Goal: Transaction & Acquisition: Purchase product/service

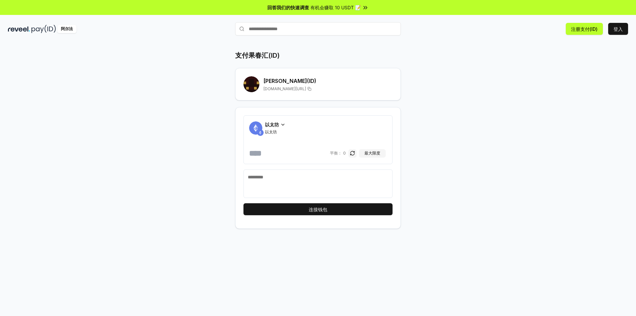
click at [518, 104] on div "支付果春汇(ID) 郭春慧 (ID) reveel.id/pay/guochunhui 以太坊 以太坊 平衡： 0 最大限度 连接钱包" at bounding box center [318, 185] width 636 height 297
click at [589, 30] on font "注册支付(ID)" at bounding box center [584, 29] width 27 height 6
click at [585, 29] on font "注册支付(ID)" at bounding box center [584, 29] width 27 height 6
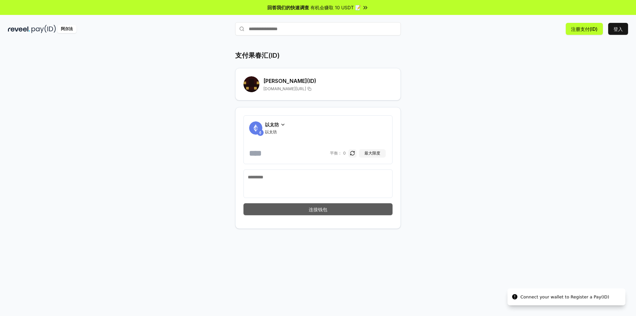
click at [346, 208] on button "连接钱包" at bounding box center [318, 209] width 149 height 12
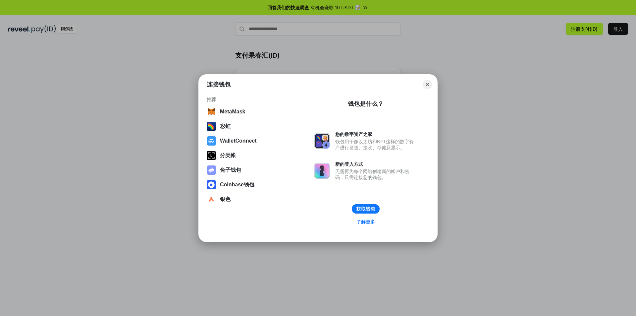
click at [367, 210] on button "获取钱包" at bounding box center [366, 209] width 28 height 10
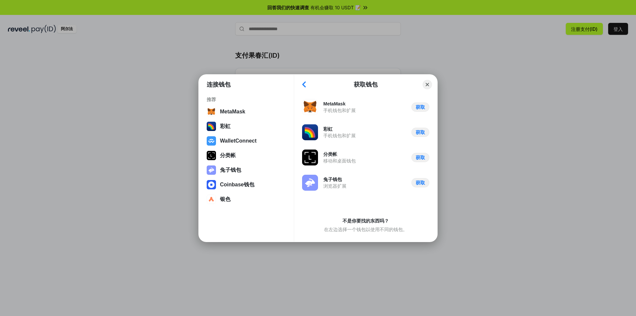
click at [306, 85] on button "Back" at bounding box center [304, 84] width 10 height 9
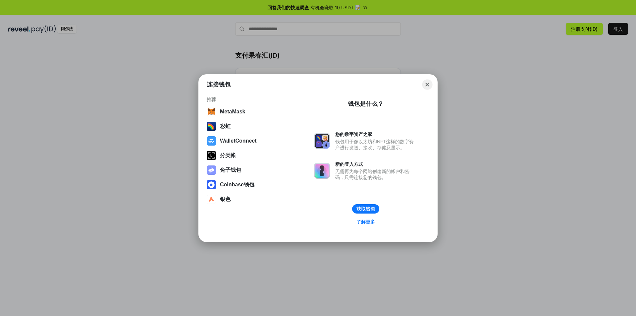
click at [428, 83] on button "Close" at bounding box center [427, 84] width 10 height 10
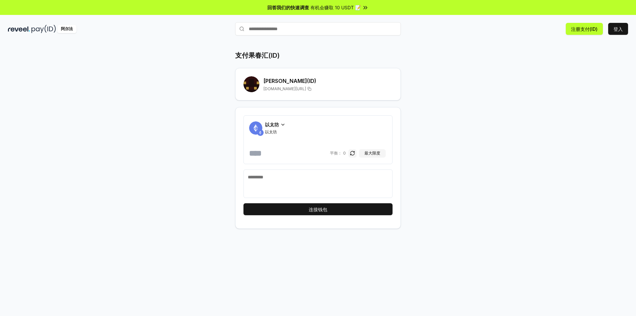
click at [267, 82] on font "郭春慧" at bounding box center [285, 81] width 44 height 7
click at [254, 84] on rect at bounding box center [252, 83] width 3 height 3
click at [298, 90] on font "reveel.id/pay/guochunhui" at bounding box center [284, 88] width 43 height 5
click at [588, 29] on font "注册支付(ID)" at bounding box center [584, 29] width 27 height 6
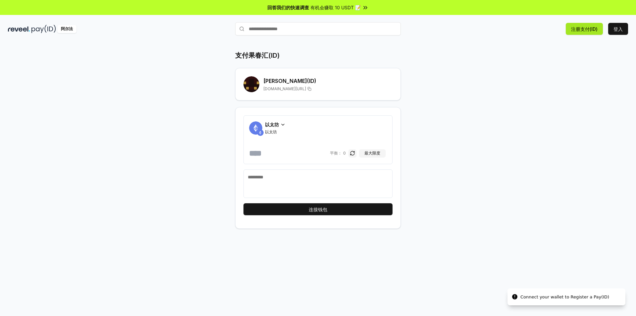
click at [588, 29] on font "注册支付(ID)" at bounding box center [584, 29] width 27 height 6
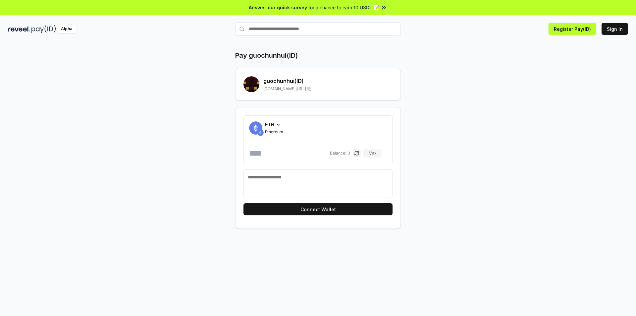
click at [293, 83] on h2 "guochunhui (ID)" at bounding box center [327, 81] width 129 height 8
click at [299, 82] on h2 "guochunhui (ID)" at bounding box center [327, 81] width 129 height 8
click at [284, 89] on span "[DOMAIN_NAME][URL]" at bounding box center [284, 88] width 43 height 5
drag, startPoint x: 284, startPoint y: 89, endPoint x: 279, endPoint y: 89, distance: 5.3
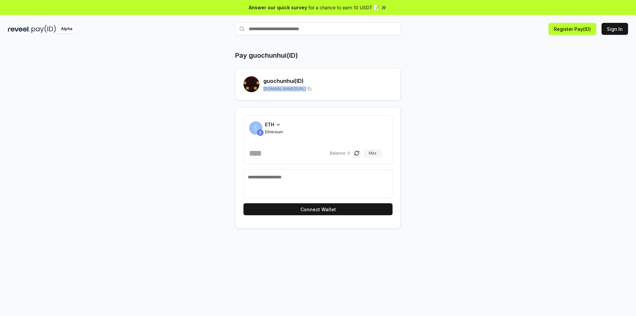
click at [284, 89] on span "reveel.id/pay/guochunhui" at bounding box center [284, 88] width 43 height 5
click at [149, 85] on div "Pay guochunhui(ID) guochunhui (ID) reveel.id/pay/guochunhui ETH Ethereum Balanc…" at bounding box center [318, 140] width 398 height 178
click at [272, 29] on input "text" at bounding box center [318, 28] width 166 height 13
type input "**********"
click at [391, 41] on span "Pay" at bounding box center [391, 42] width 13 height 10
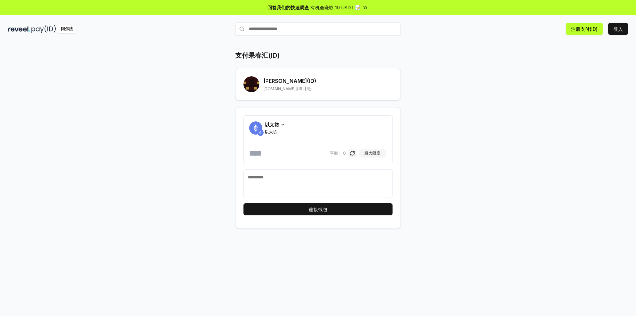
click at [555, 64] on div "支付果春汇(ID) 郭春慧 (ID) reveel.id/pay/guochunhui 以太坊 以太坊 平衡： 0 最大限度 连接钱包" at bounding box center [318, 185] width 636 height 297
click at [615, 27] on font "登入" at bounding box center [618, 29] width 9 height 6
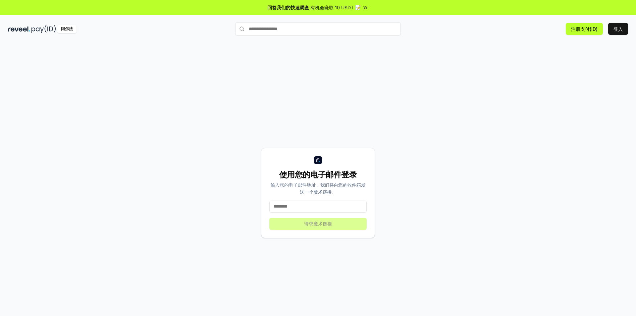
click at [319, 209] on input at bounding box center [317, 206] width 97 height 12
type input "**********"
click at [326, 224] on font "请求魔术链接" at bounding box center [318, 224] width 28 height 6
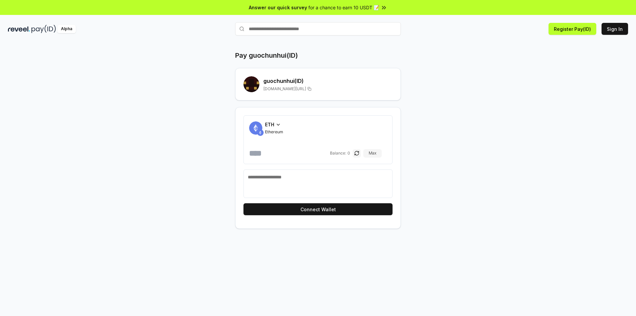
click at [287, 81] on h2 "guochunhui (ID)" at bounding box center [327, 81] width 129 height 8
click at [253, 84] on rect at bounding box center [252, 85] width 3 height 3
click at [303, 85] on div "guochunhui (ID) reveel.id/pay/guochunhui" at bounding box center [327, 84] width 129 height 15
click at [319, 85] on div "guochunhui (ID) reveel.id/pay/guochunhui" at bounding box center [327, 84] width 129 height 15
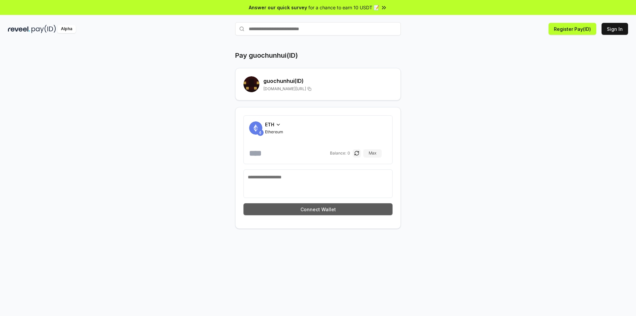
click at [333, 213] on button "Connect Wallet" at bounding box center [318, 209] width 149 height 12
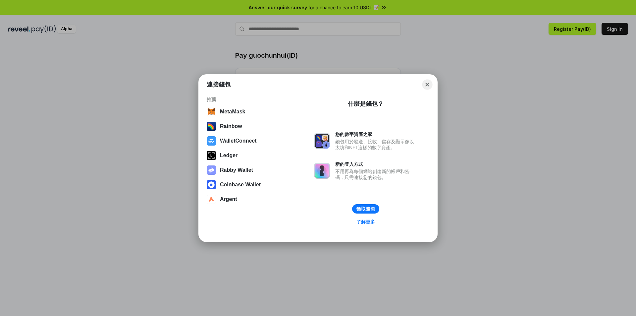
click at [425, 86] on button "Close" at bounding box center [427, 84] width 10 height 10
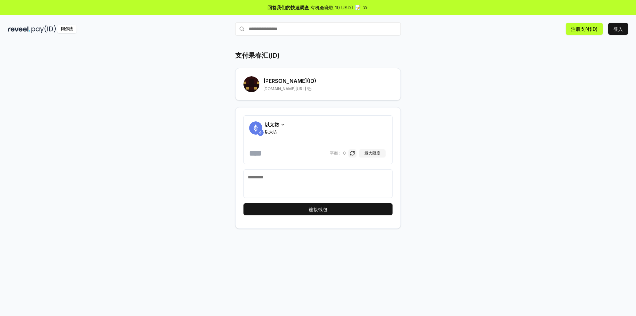
click at [526, 79] on div "支付果春汇(ID) 郭春慧 (ID) reveel.id/pay/guochunhui 以太坊 以太坊 平衡： 0 最大限度 连接钱包" at bounding box center [318, 185] width 636 height 297
click at [348, 6] on font "有机会赚取 10 USDT 📝" at bounding box center [335, 8] width 50 height 6
click at [279, 87] on font "reveel.id/pay/guochunhui" at bounding box center [284, 88] width 43 height 5
click at [259, 55] on font "支付果春汇(ID)" at bounding box center [257, 55] width 44 height 8
click at [268, 52] on font "支付果春汇(ID)" at bounding box center [257, 55] width 44 height 8
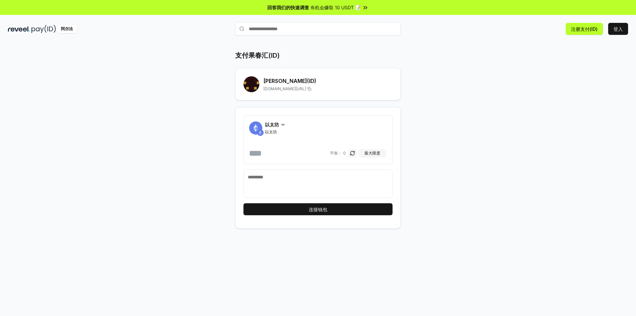
click at [250, 66] on div "支付果春汇(ID) 郭春慧 (ID) reveel.id/pay/guochunhui" at bounding box center [318, 76] width 166 height 50
click at [256, 81] on rect at bounding box center [252, 84] width 16 height 16
click at [255, 82] on rect at bounding box center [252, 84] width 16 height 16
click at [251, 89] on rect at bounding box center [250, 90] width 3 height 3
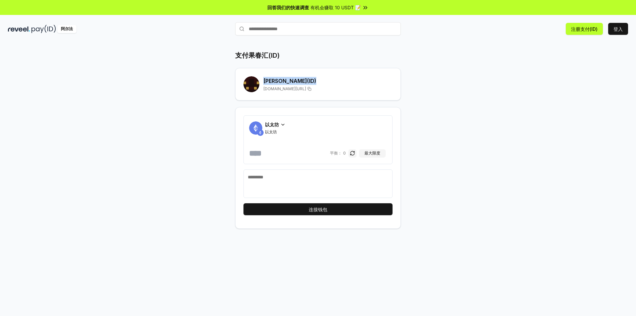
click at [251, 89] on rect at bounding box center [250, 90] width 3 height 3
click at [334, 67] on div "支付果春汇(ID) 郭春慧 (ID) reveel.id/pay/guochunhui" at bounding box center [318, 76] width 166 height 50
click at [575, 29] on font "注册支付(ID)" at bounding box center [584, 29] width 27 height 6
click at [583, 31] on font "注册支付(ID)" at bounding box center [584, 29] width 27 height 6
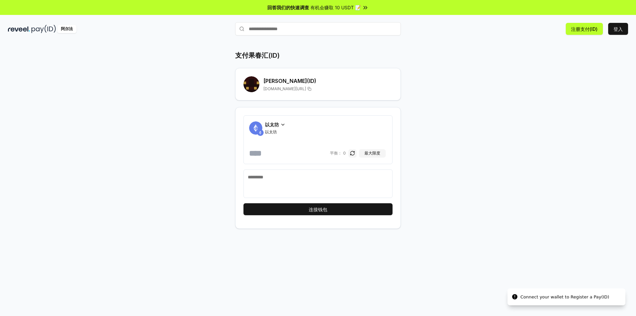
click at [283, 123] on icon at bounding box center [282, 124] width 5 height 5
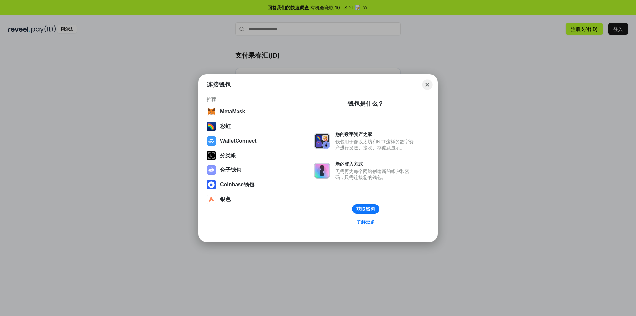
click at [428, 86] on button "Close" at bounding box center [427, 84] width 10 height 10
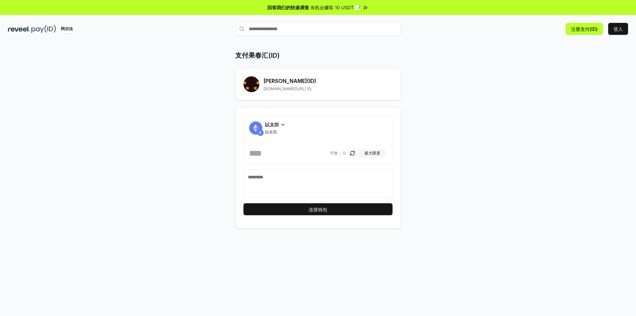
click at [342, 203] on div "以太坊 以太坊 平衡： 0 最大限度 连接钱包" at bounding box center [318, 168] width 166 height 122
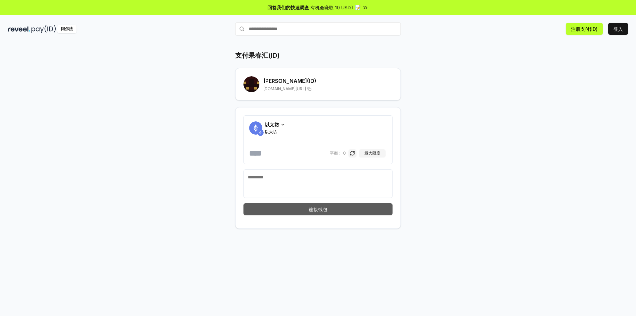
click at [336, 206] on button "连接钱包" at bounding box center [318, 209] width 149 height 12
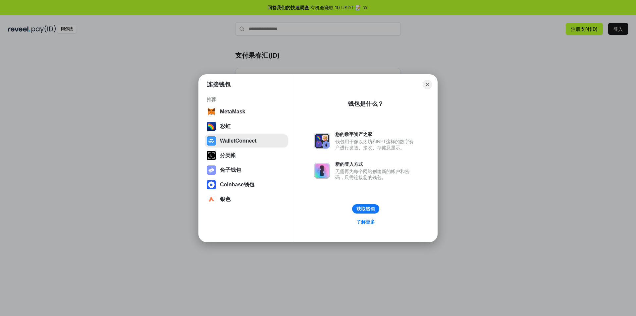
click at [246, 142] on button "WalletConnect" at bounding box center [246, 140] width 83 height 13
click at [367, 207] on button "获取钱包" at bounding box center [366, 209] width 28 height 10
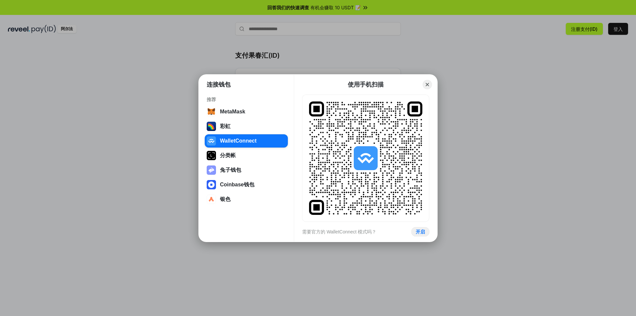
click at [419, 231] on button "开启" at bounding box center [420, 232] width 18 height 10
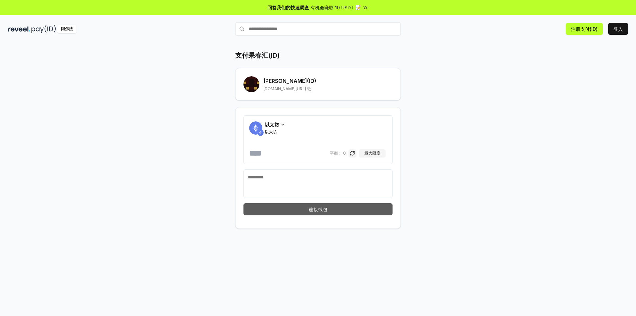
click at [332, 211] on button "连接钱包" at bounding box center [318, 209] width 149 height 12
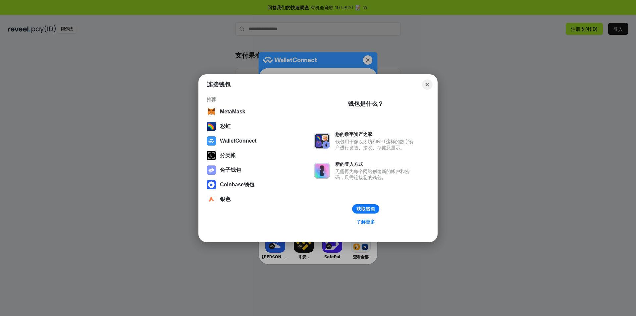
click at [431, 82] on button "Close" at bounding box center [427, 84] width 10 height 10
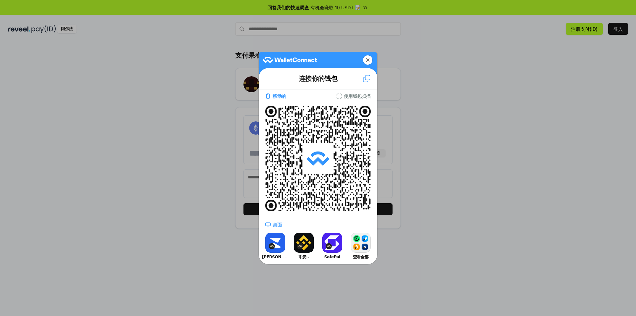
click at [307, 242] on button "币安.." at bounding box center [304, 246] width 27 height 30
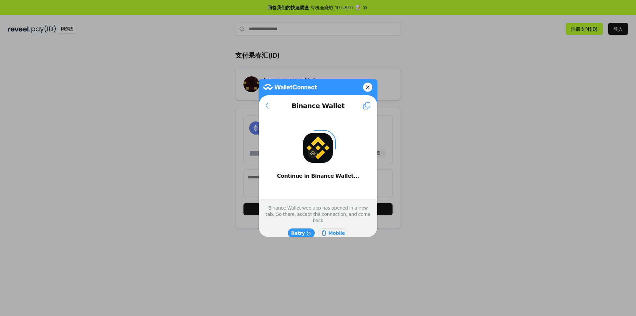
click at [365, 105] on icon at bounding box center [366, 105] width 7 height 7
click at [349, 131] on wcm-connector-waiting at bounding box center [317, 154] width 105 height 76
click at [304, 228] on button "重试" at bounding box center [303, 226] width 22 height 9
click at [268, 106] on icon at bounding box center [266, 106] width 3 height 6
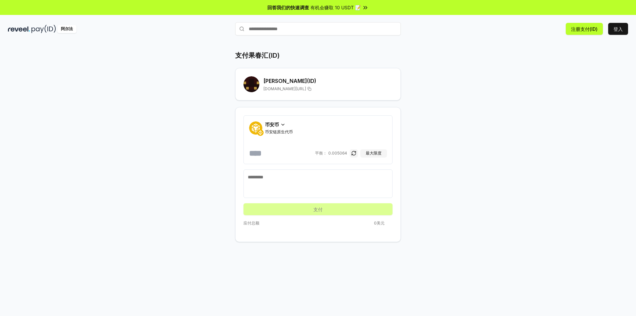
click at [416, 133] on div "支付果春汇(ID) 郭春慧 (ID) reveel.id/pay/guochunhui 币安币 币安链原生代币 平衡： 0.005064 最大限度 支付 应付…" at bounding box center [318, 146] width 398 height 191
click at [277, 83] on font "郭春慧" at bounding box center [285, 81] width 44 height 7
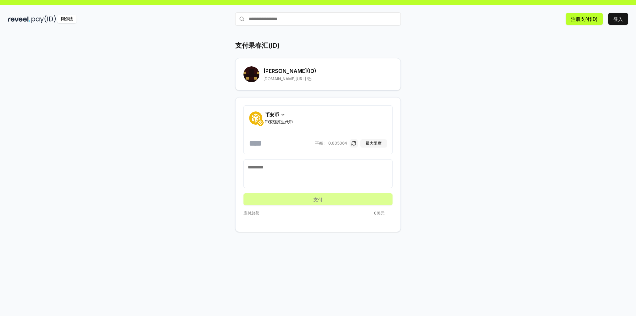
scroll to position [19, 0]
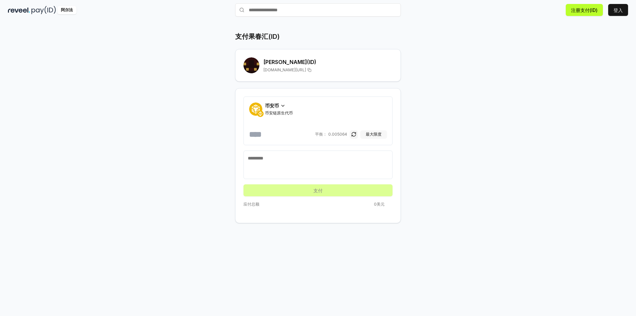
click at [374, 134] on font "最大限度" at bounding box center [374, 134] width 16 height 5
type input "**********"
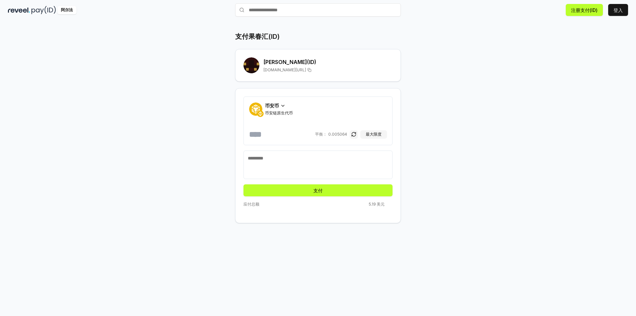
click at [459, 142] on div "**********" at bounding box center [318, 127] width 398 height 191
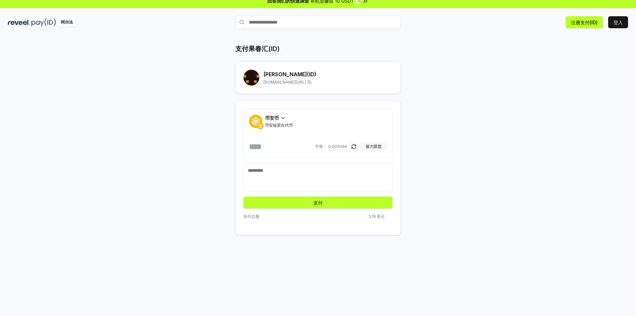
scroll to position [0, 0]
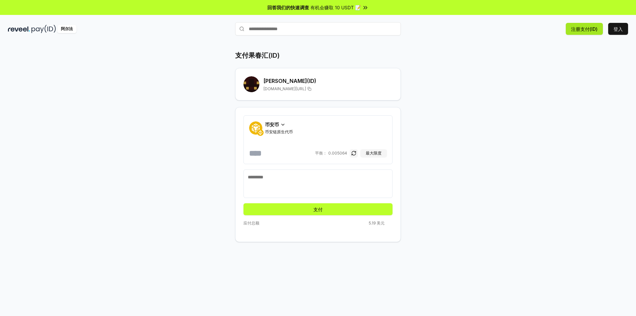
click at [569, 28] on button "注册支付(ID)" at bounding box center [584, 29] width 37 height 12
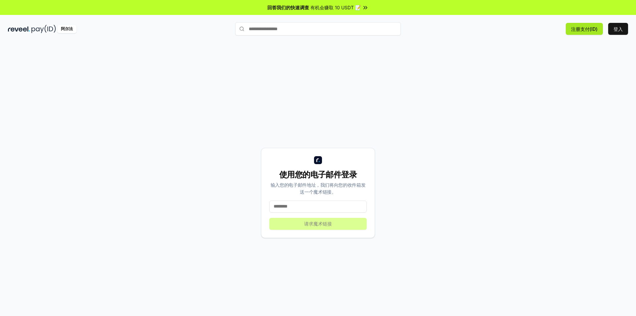
click at [576, 31] on font "注册支付(ID)" at bounding box center [584, 29] width 27 height 6
click at [319, 207] on input at bounding box center [317, 206] width 97 height 12
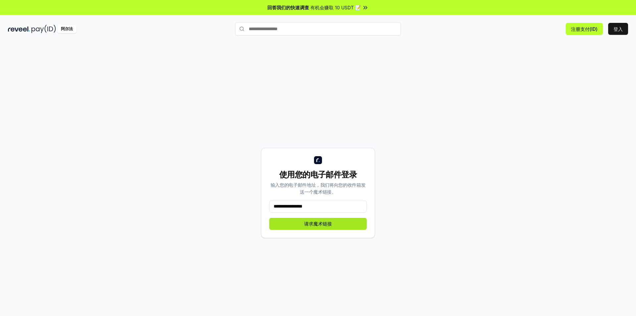
type input "**********"
click at [335, 224] on button "请求魔术链接" at bounding box center [317, 224] width 97 height 12
